Goal: Navigation & Orientation: Find specific page/section

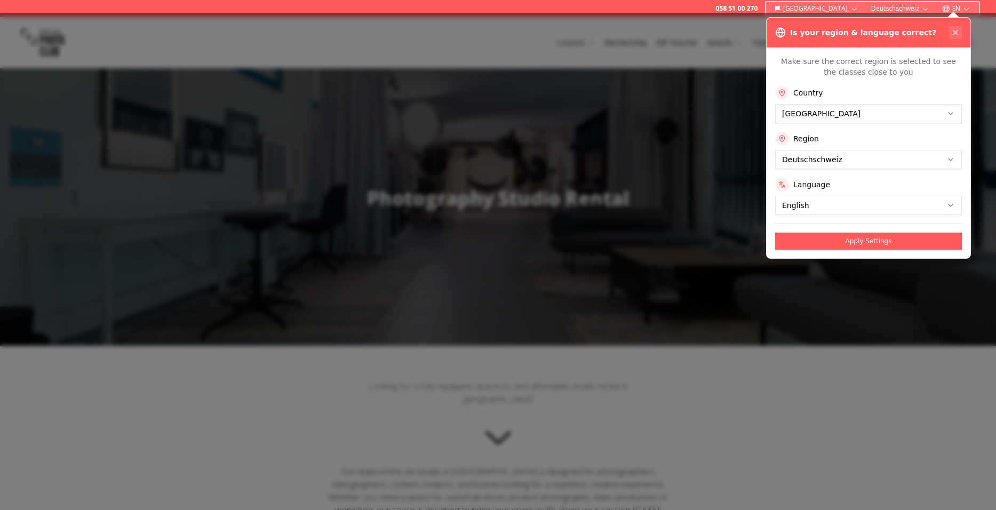
click at [958, 30] on icon at bounding box center [955, 32] width 9 height 9
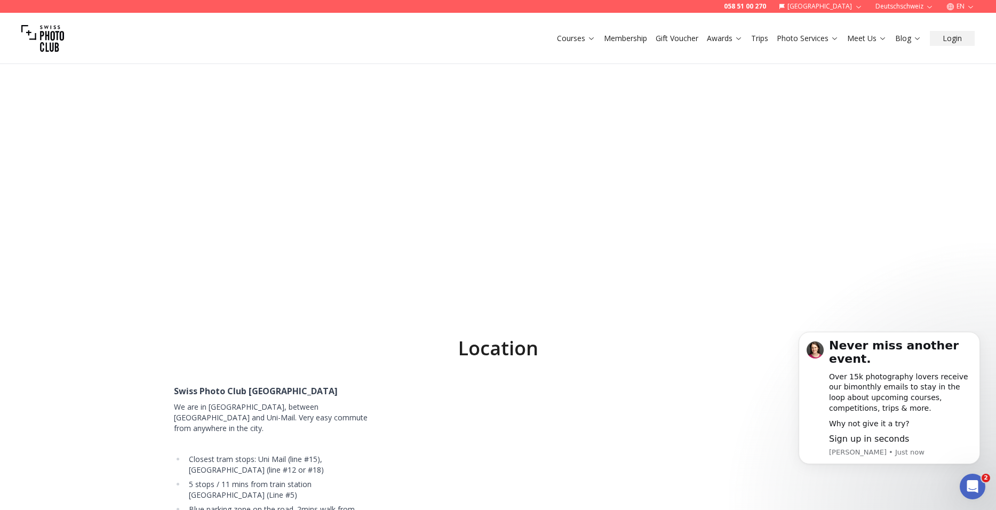
scroll to position [4257, 0]
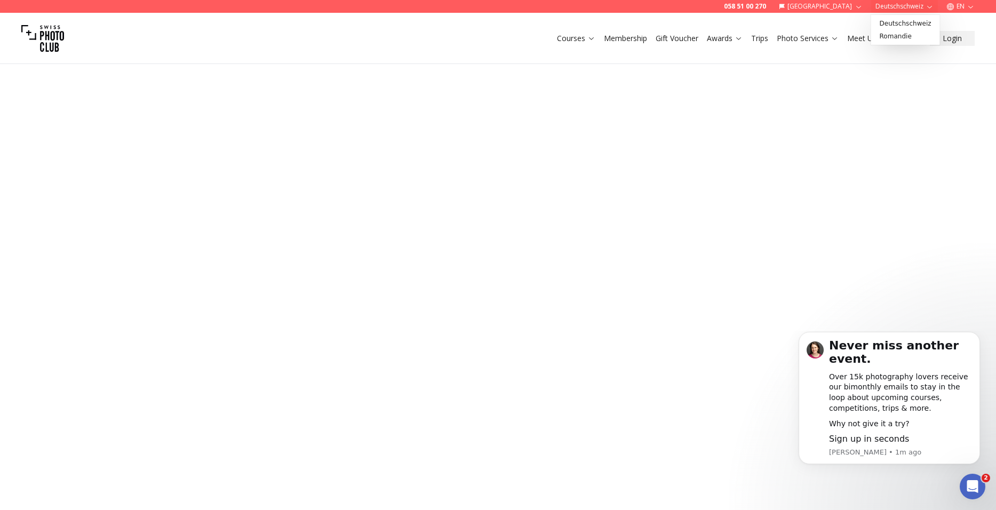
click at [931, 7] on icon "button" at bounding box center [929, 6] width 5 height 3
click at [910, 38] on link "Romandie" at bounding box center [906, 36] width 65 height 13
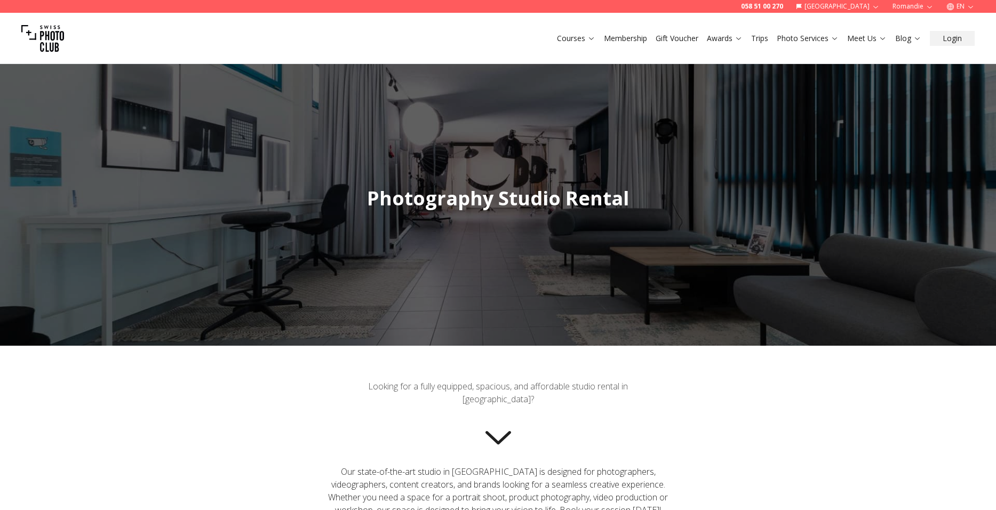
scroll to position [540, 0]
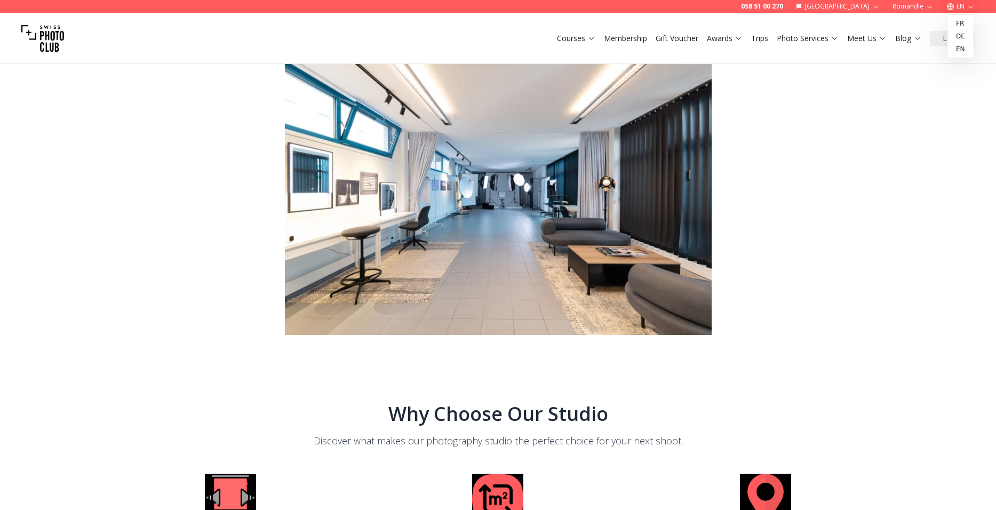
click at [973, 6] on icon "button" at bounding box center [971, 6] width 5 height 3
click at [969, 22] on link "fr" at bounding box center [961, 23] width 22 height 13
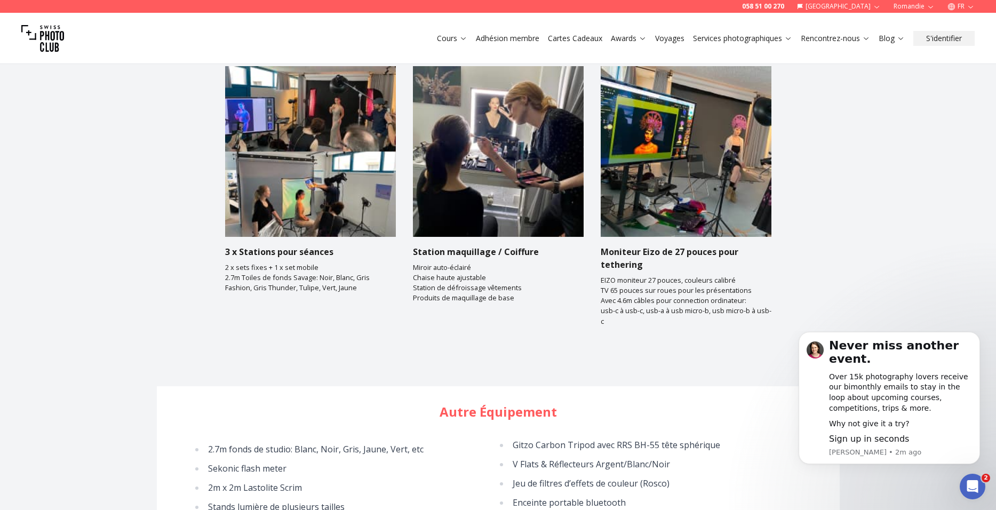
scroll to position [1750, 0]
